Goal: Find specific page/section: Find specific page/section

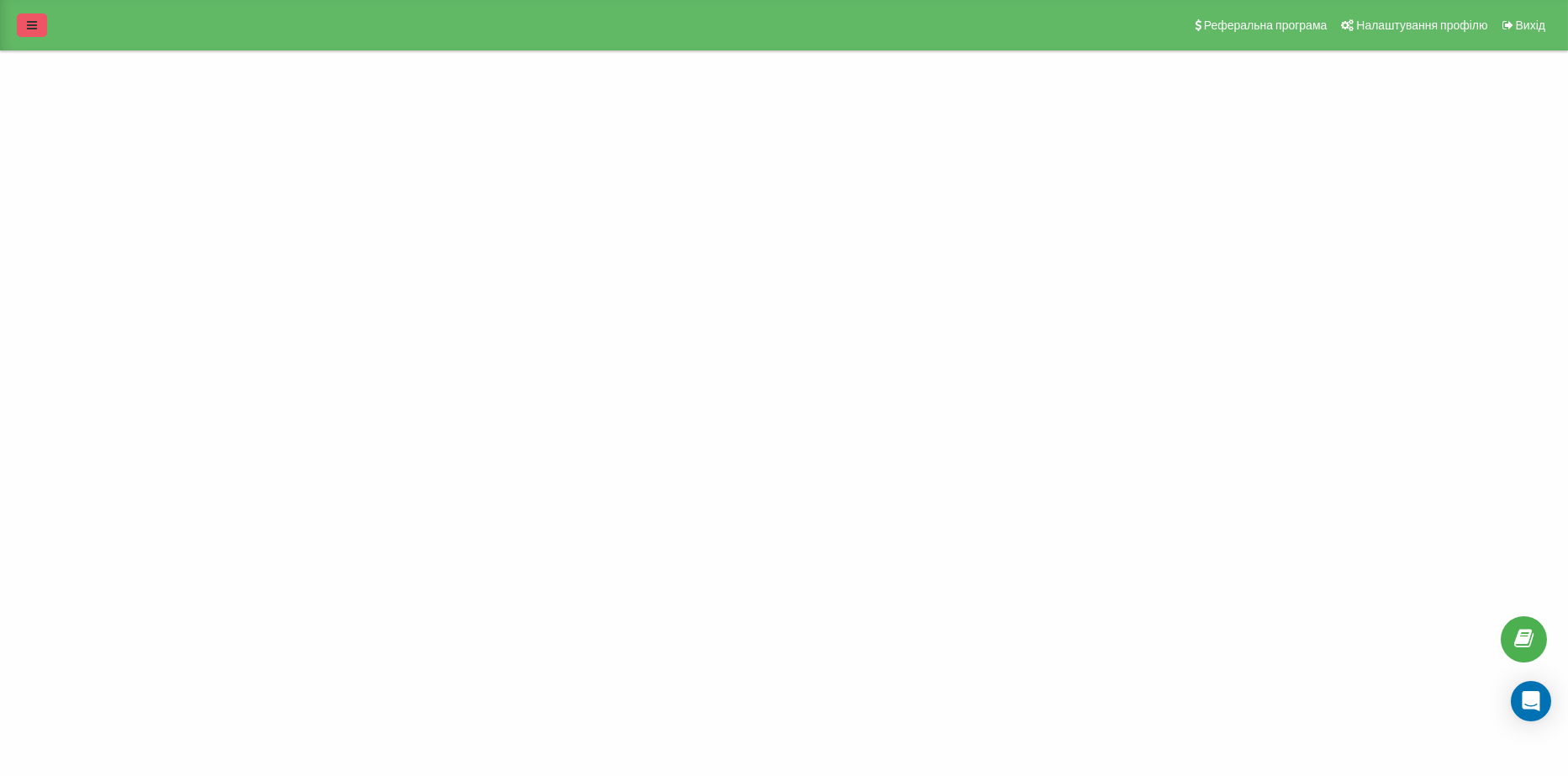
click at [41, 23] on link at bounding box center [32, 25] width 30 height 24
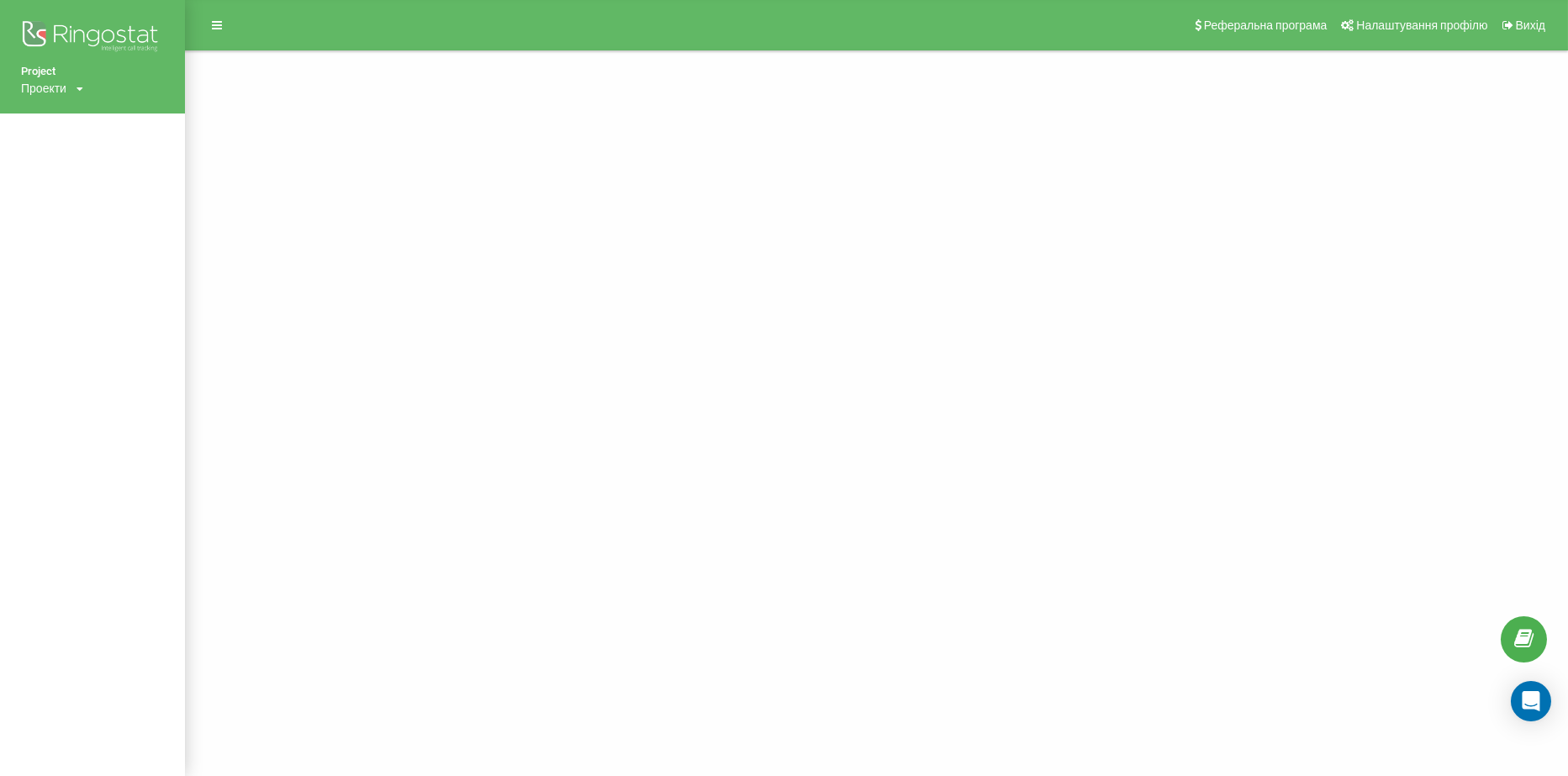
click at [478, 186] on div "Project Проекти [DOMAIN_NAME] Реферальна програма Налаштування профілю Вихід" at bounding box center [784, 388] width 1568 height 776
click at [358, 194] on div "Project Проекти [DOMAIN_NAME] Реферальна програма Налаштування профілю Вихід" at bounding box center [784, 388] width 1568 height 776
click at [489, 210] on div "Project Проекти [DOMAIN_NAME] Реферальна програма Налаштування профілю Вихід" at bounding box center [784, 388] width 1568 height 776
click at [330, 149] on div "Project Проекти [DOMAIN_NAME] Реферальна програма Налаштування профілю Вихід" at bounding box center [784, 388] width 1568 height 776
drag, startPoint x: 1502, startPoint y: 371, endPoint x: 1467, endPoint y: 360, distance: 36.7
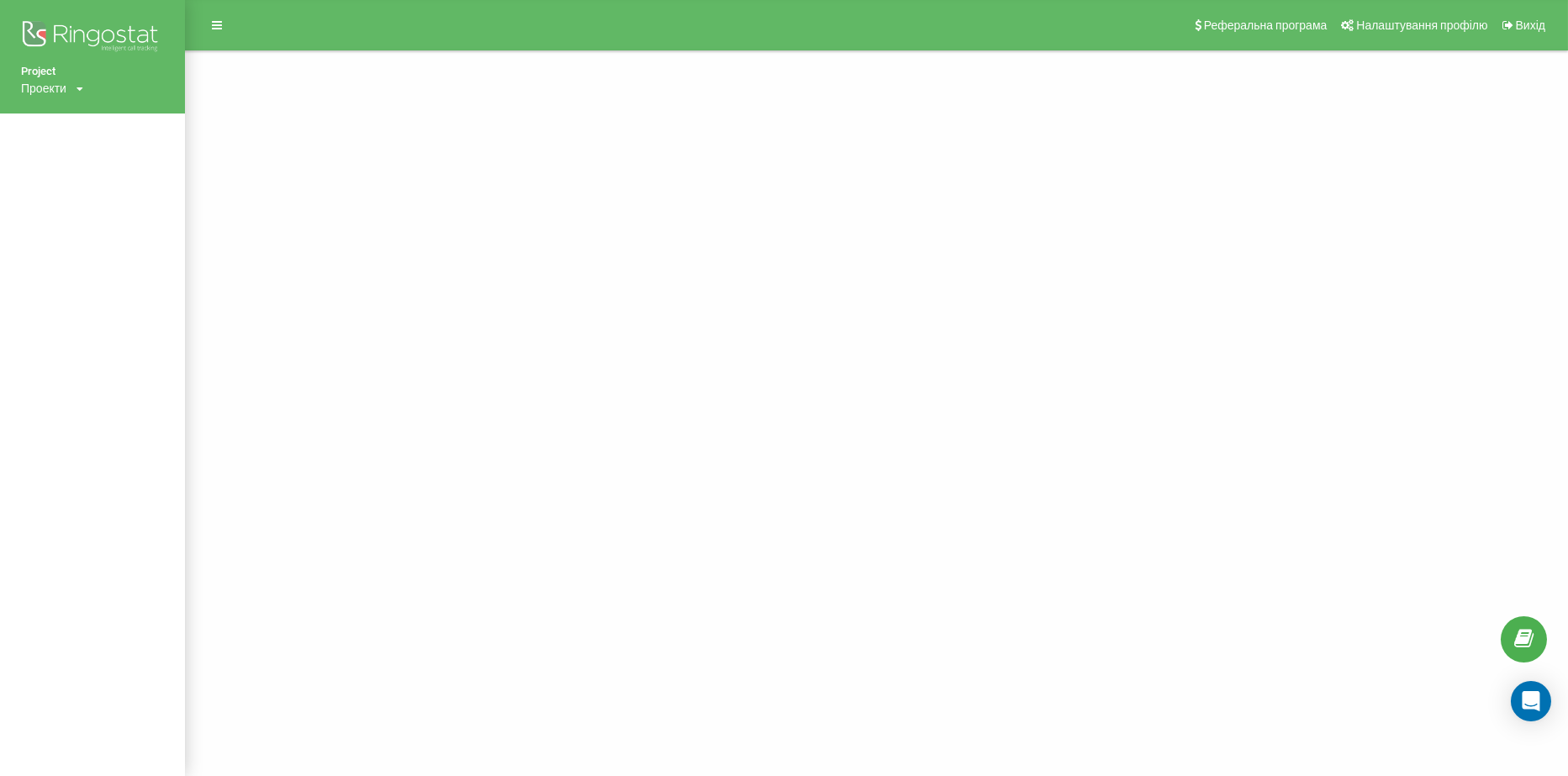
click at [1493, 368] on div "Project Проекти [DOMAIN_NAME] Реферальна програма Налаштування профілю Вихід" at bounding box center [784, 388] width 1568 height 776
drag, startPoint x: 1467, startPoint y: 360, endPoint x: 537, endPoint y: 141, distance: 955.4
click at [1404, 357] on div "Project Проекти [DOMAIN_NAME] Реферальна програма Налаштування профілю Вихід" at bounding box center [784, 388] width 1568 height 776
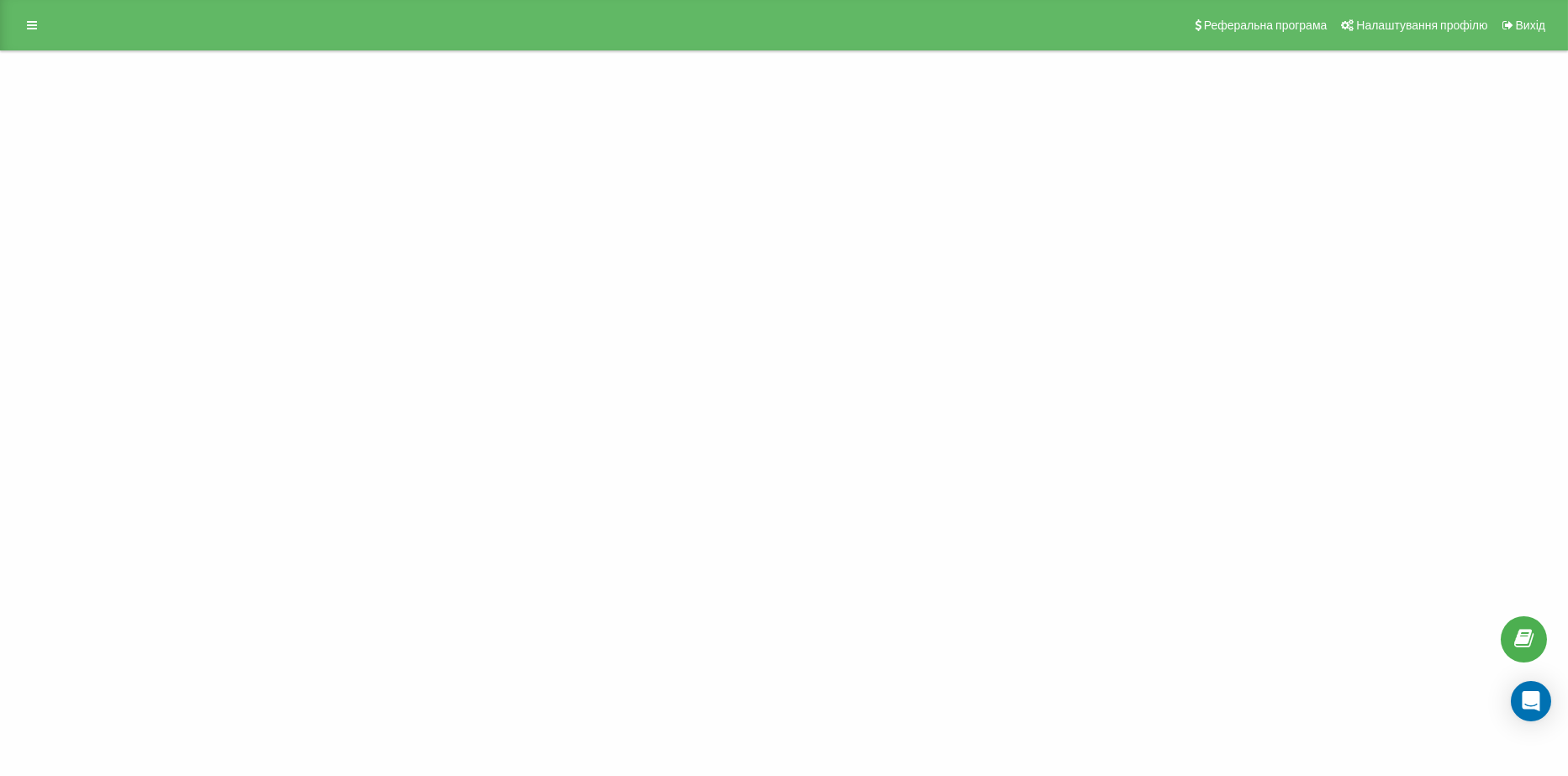
click at [225, 274] on div "Project Проекти [DOMAIN_NAME] Реферальна програма Налаштування профілю Вихід" at bounding box center [784, 388] width 1568 height 776
click at [1232, 710] on div "Project Проекти [DOMAIN_NAME] Реферальна програма Налаштування профілю Вихід" at bounding box center [784, 388] width 1568 height 776
click at [1456, 726] on div "Project Проекти [DOMAIN_NAME] Реферальна програма Налаштування профілю Вихід" at bounding box center [784, 388] width 1568 height 776
drag, startPoint x: 1456, startPoint y: 726, endPoint x: 1504, endPoint y: 751, distance: 54.1
click at [1463, 734] on div "Project Проекти [DOMAIN_NAME] Реферальна програма Налаштування профілю Вихід" at bounding box center [784, 388] width 1568 height 776
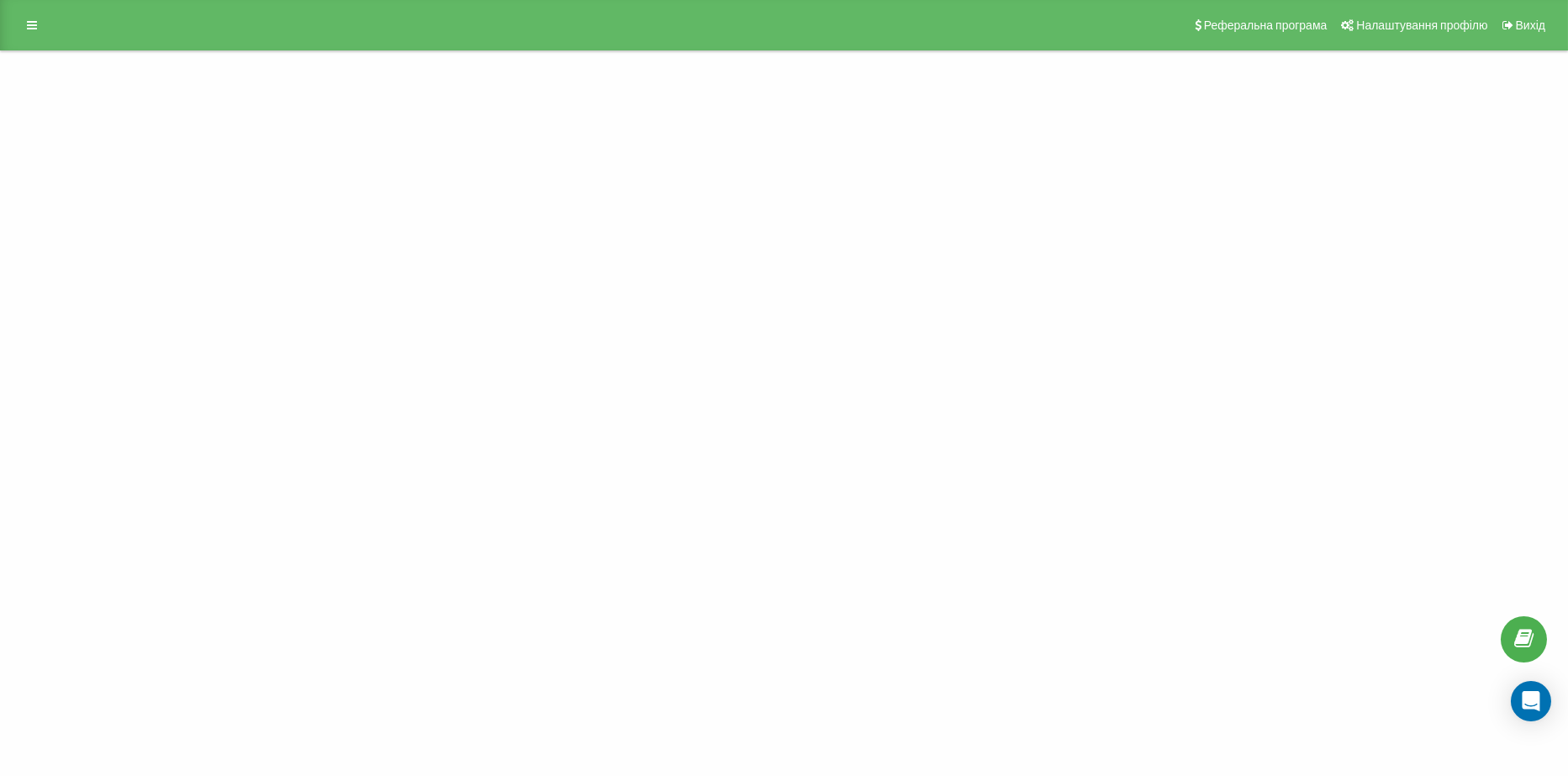
drag, startPoint x: 1526, startPoint y: 749, endPoint x: 1458, endPoint y: 767, distance: 70.3
click at [1526, 751] on div "Project Проекти [DOMAIN_NAME] Реферальна програма Налаштування профілю Вихід" at bounding box center [784, 388] width 1568 height 776
click at [1321, 732] on div "Project Проекти [DOMAIN_NAME] Реферальна програма Налаштування профілю Вихід" at bounding box center [784, 388] width 1568 height 776
